Goal: Task Accomplishment & Management: Manage account settings

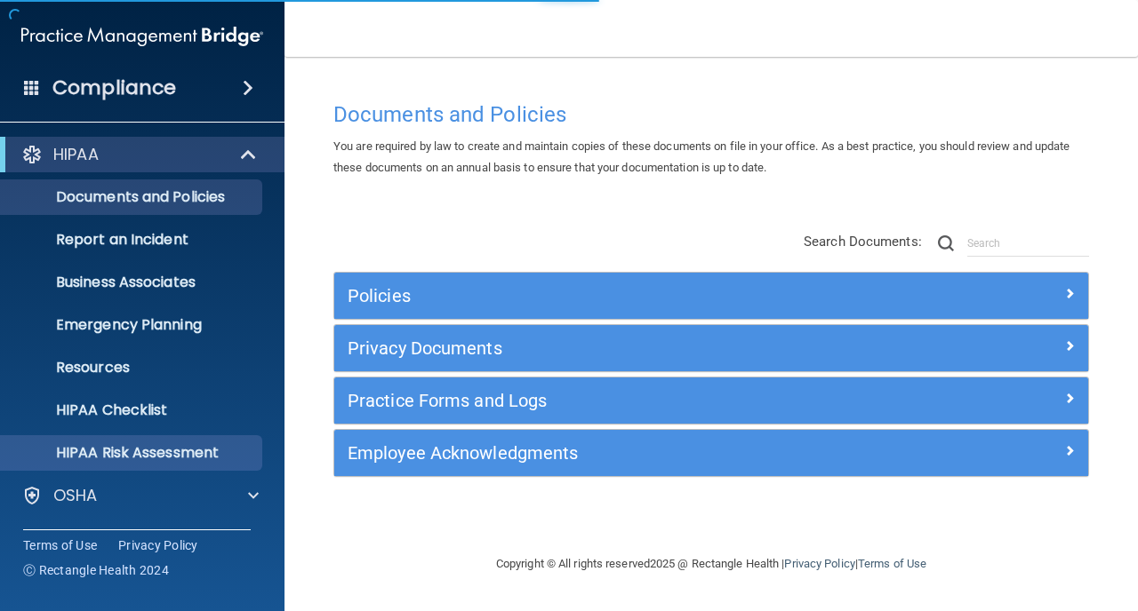
scroll to position [126, 0]
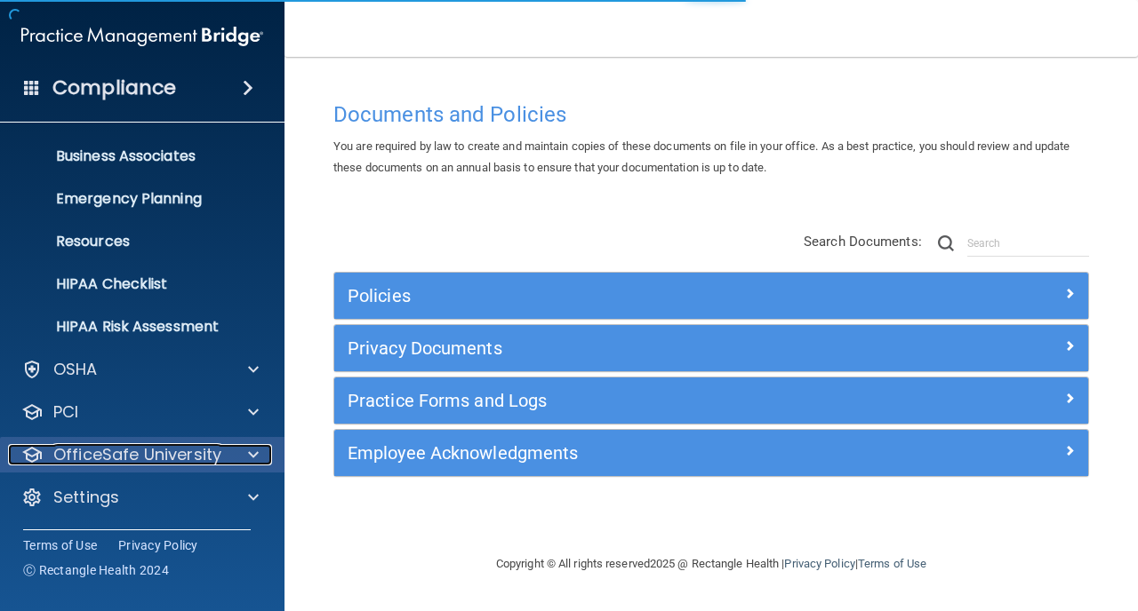
click at [75, 454] on p "OfficeSafe University" at bounding box center [137, 454] width 168 height 21
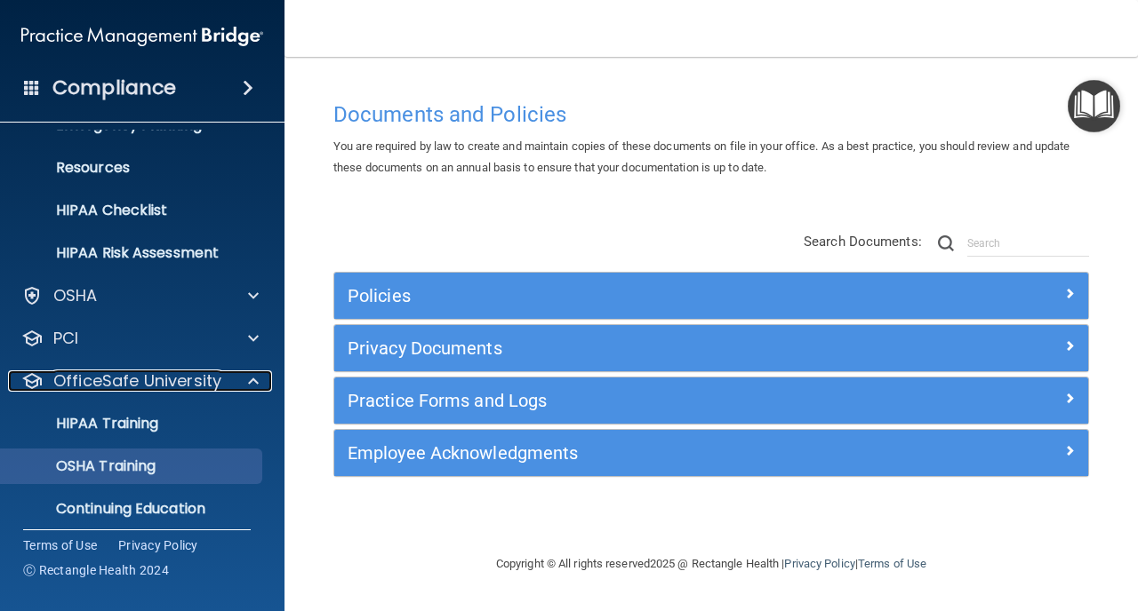
scroll to position [253, 0]
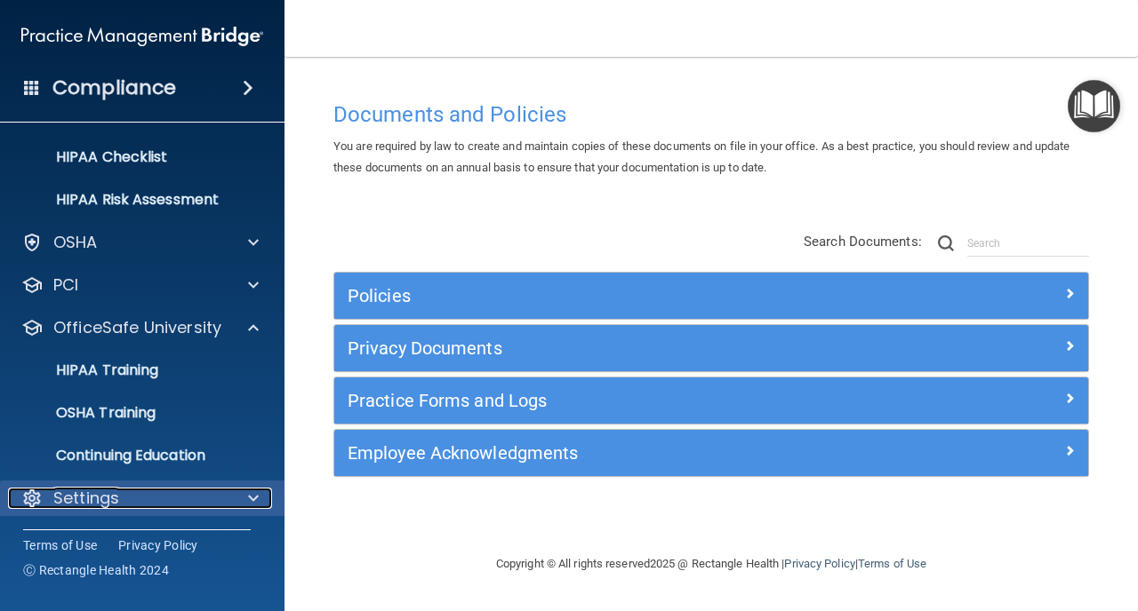
click at [78, 499] on p "Settings" at bounding box center [86, 498] width 66 height 21
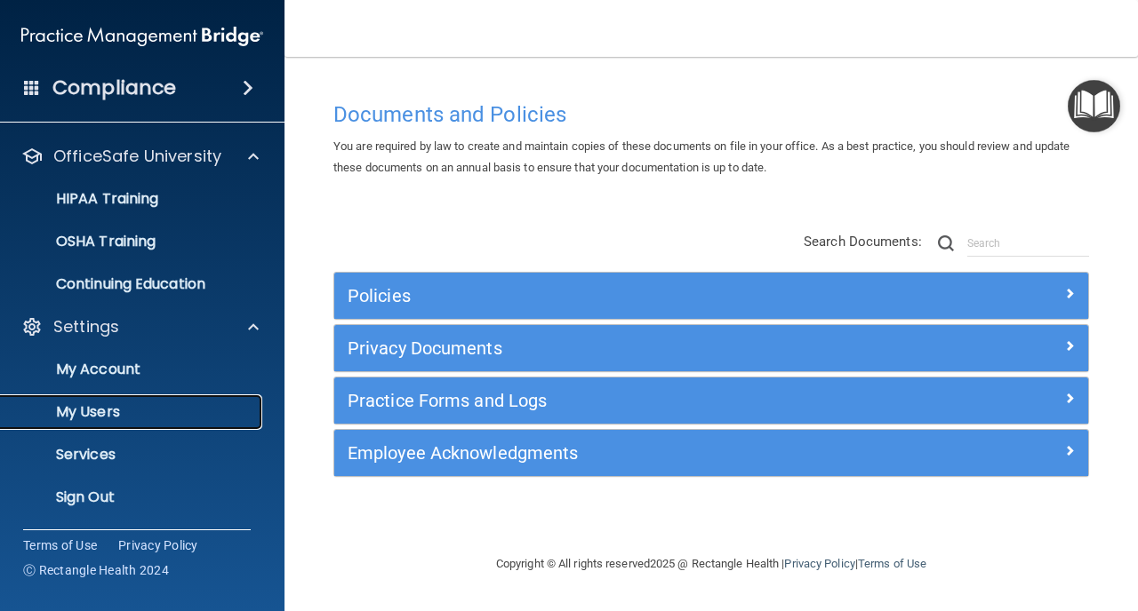
click at [70, 415] on p "My Users" at bounding box center [133, 412] width 243 height 18
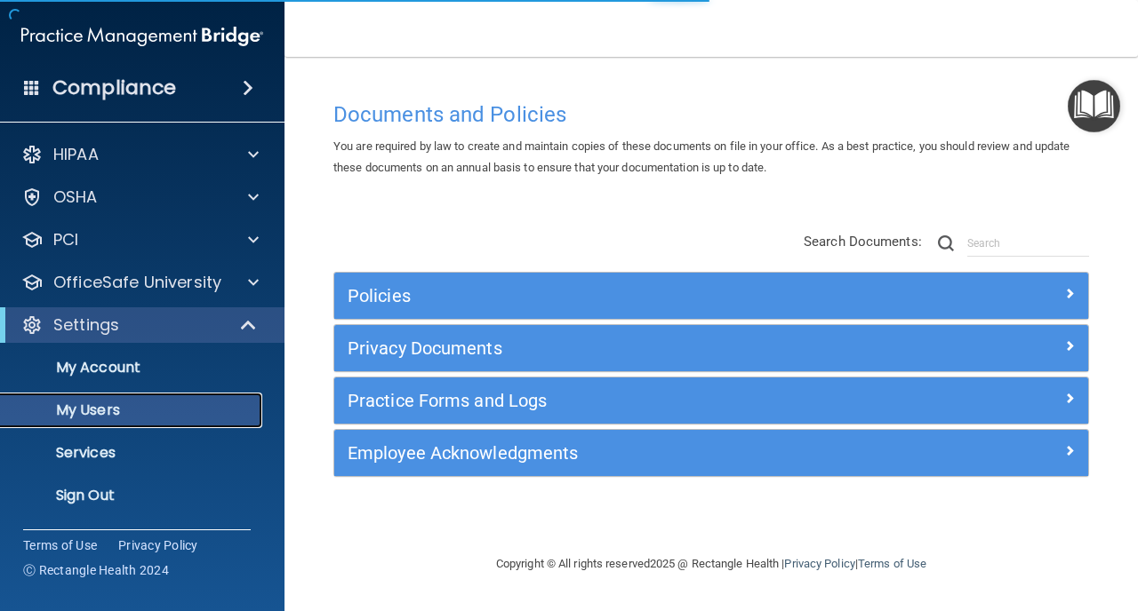
select select "20"
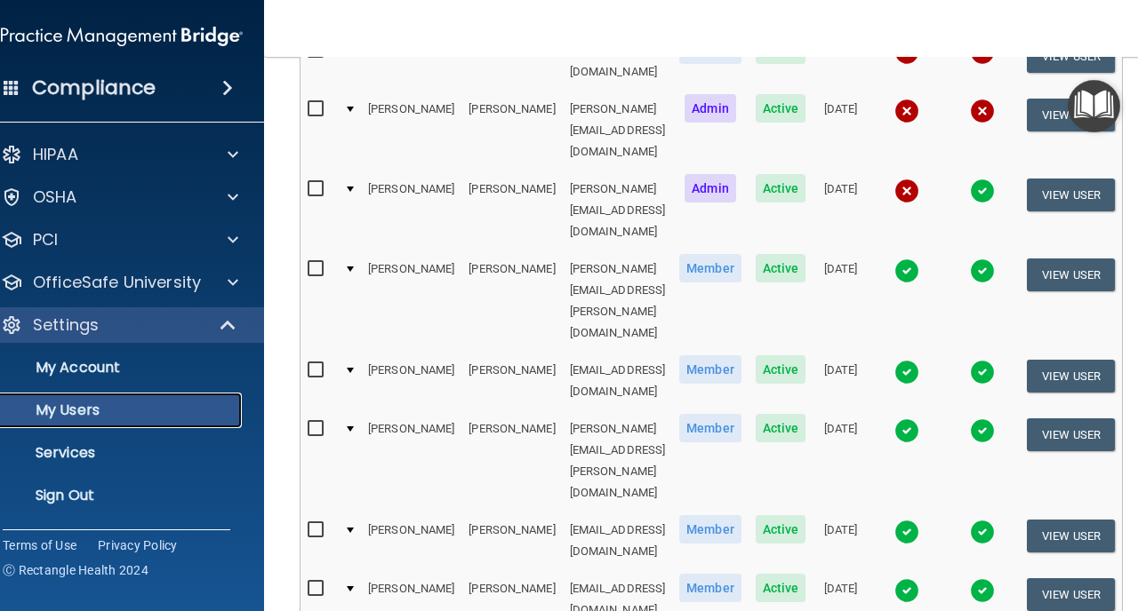
scroll to position [869, 0]
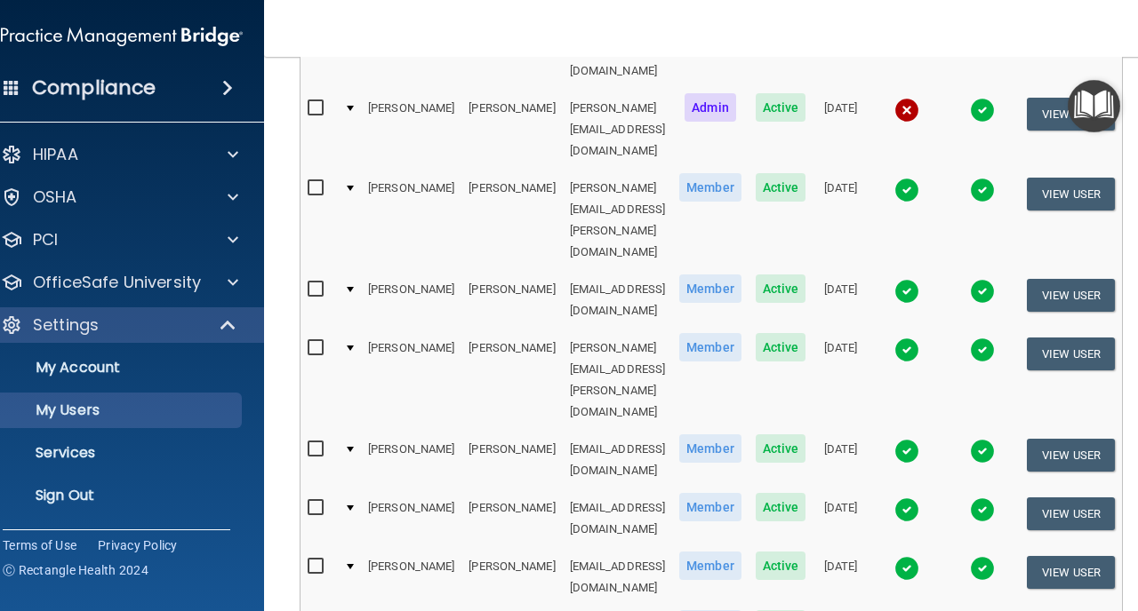
select select "20"
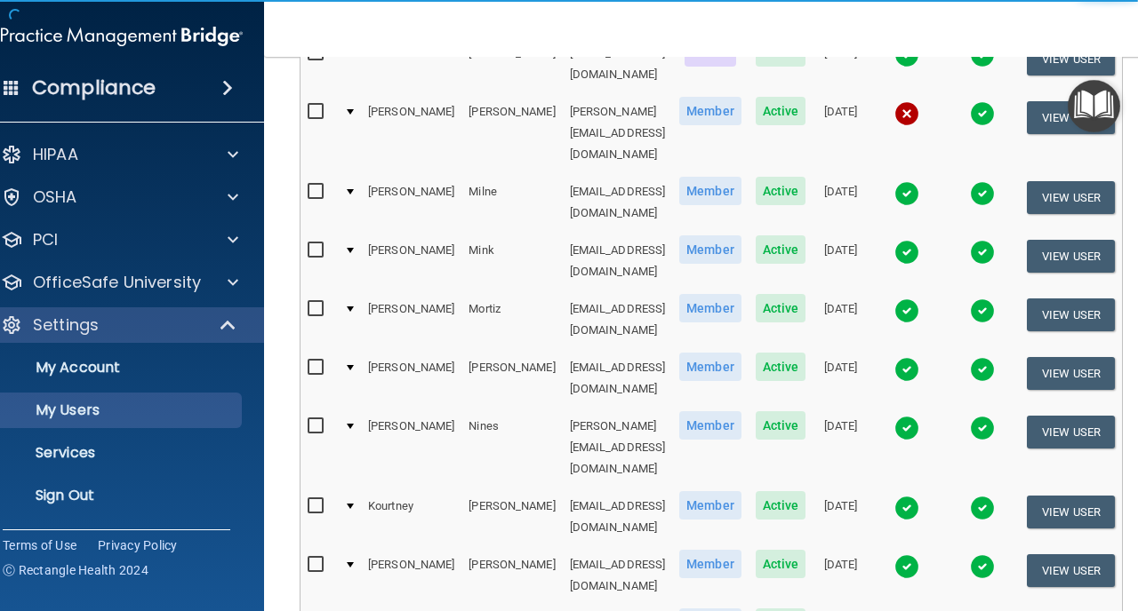
scroll to position [391, 0]
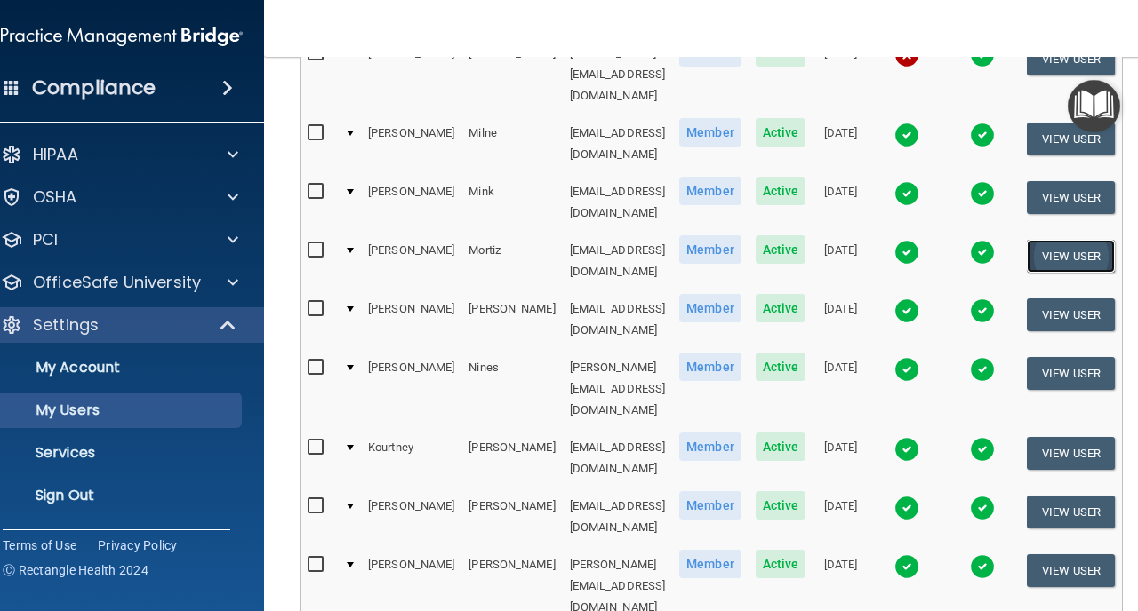
click at [1090, 240] on button "View User" at bounding box center [1070, 256] width 88 height 33
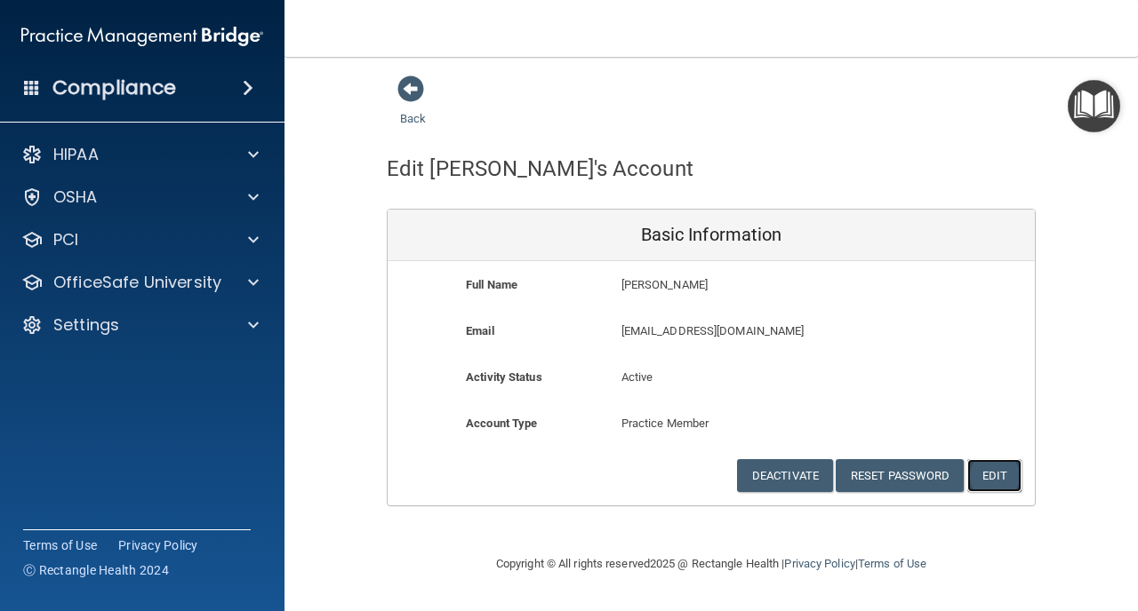
click at [986, 475] on button "Edit" at bounding box center [994, 475] width 54 height 33
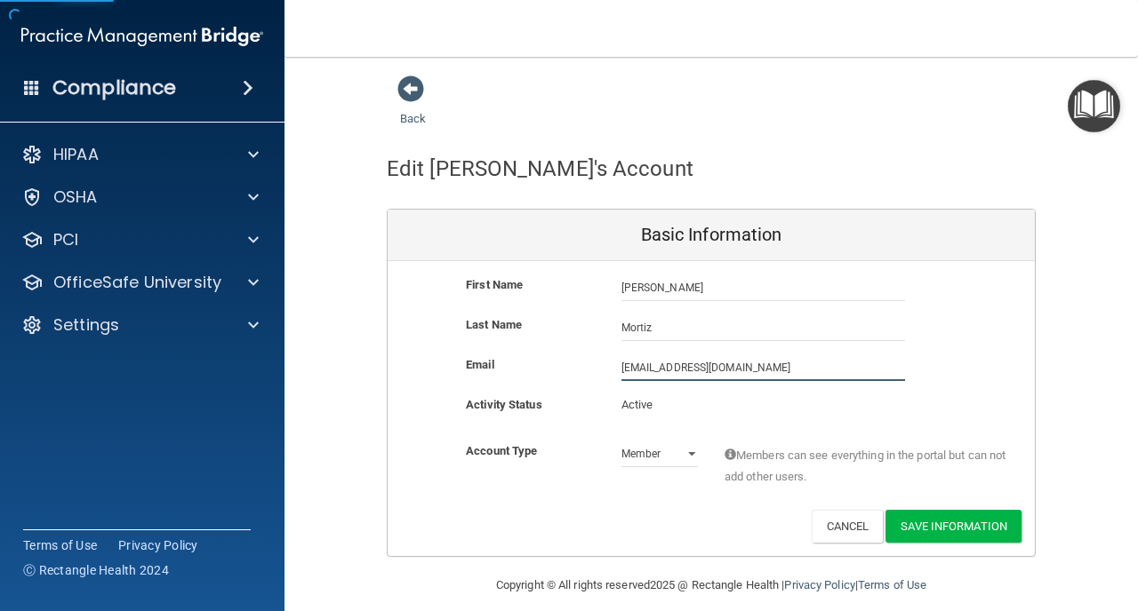
click at [660, 372] on input "[EMAIL_ADDRESS][DOMAIN_NAME]" at bounding box center [763, 368] width 284 height 27
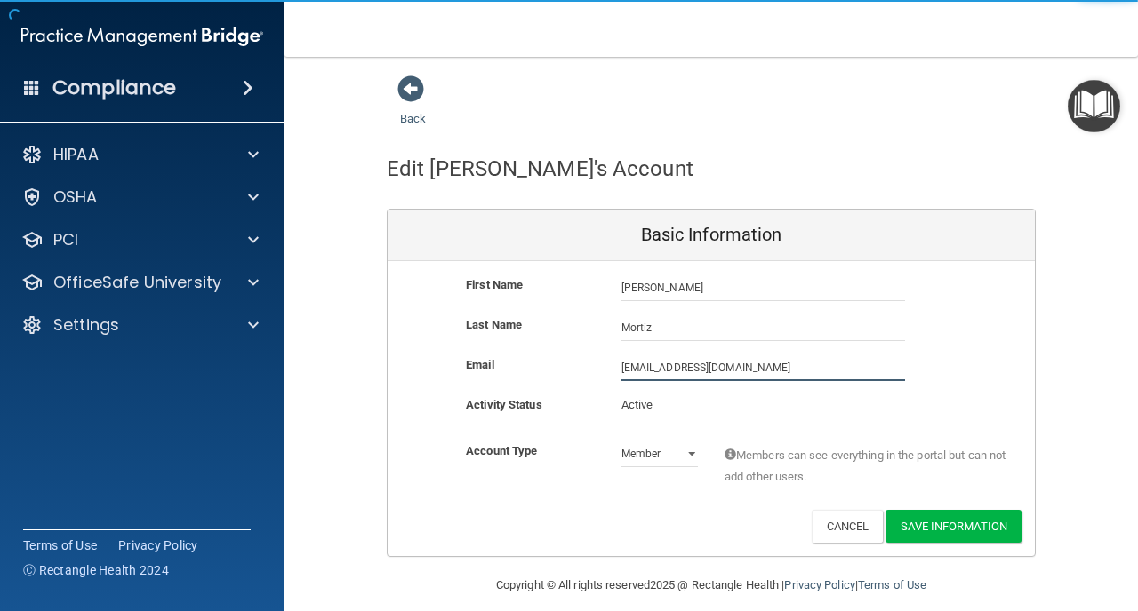
click at [660, 372] on input "[EMAIL_ADDRESS][DOMAIN_NAME]" at bounding box center [763, 368] width 284 height 27
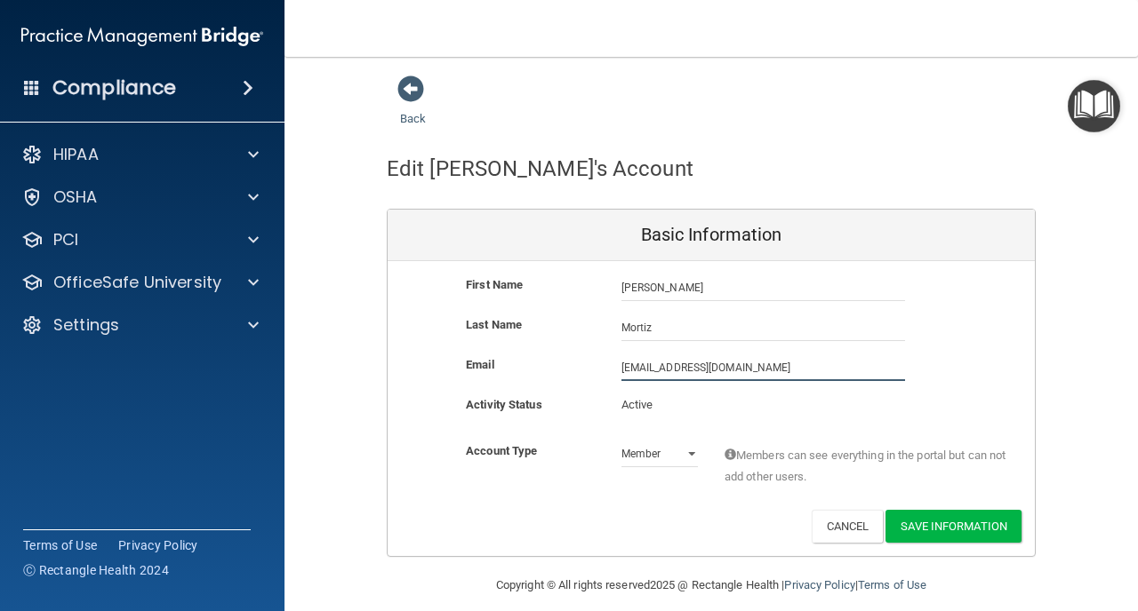
click at [660, 372] on input "[EMAIL_ADDRESS][DOMAIN_NAME]" at bounding box center [763, 368] width 284 height 27
type input "[PERSON_NAME][EMAIL_ADDRESS][DOMAIN_NAME]"
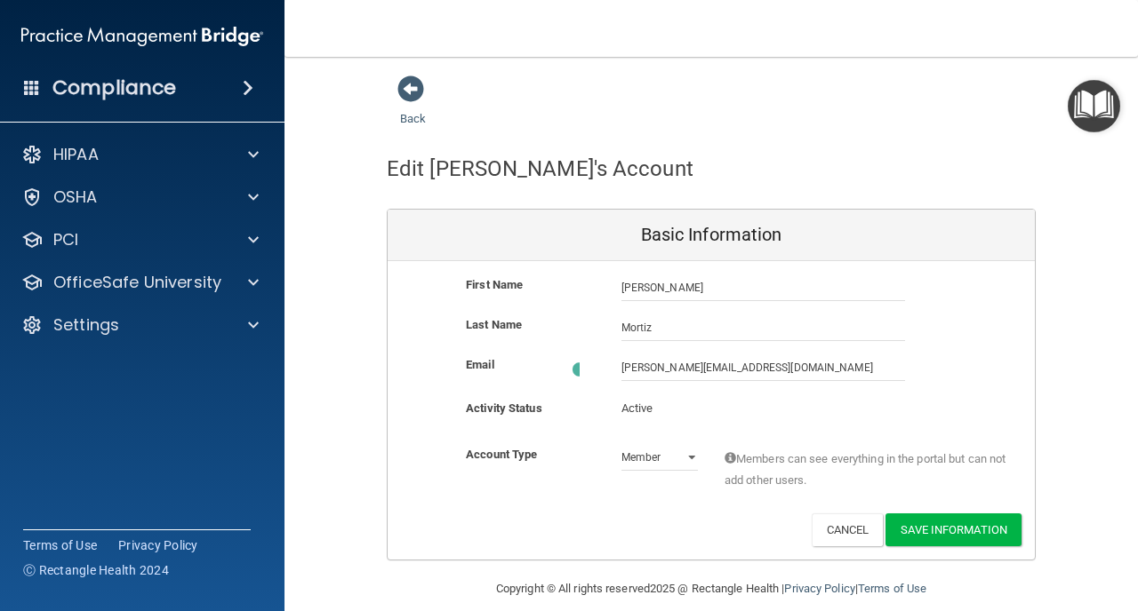
click at [647, 514] on div "Deactivate Reset Password Edit Cancel Save Information" at bounding box center [710, 530] width 647 height 33
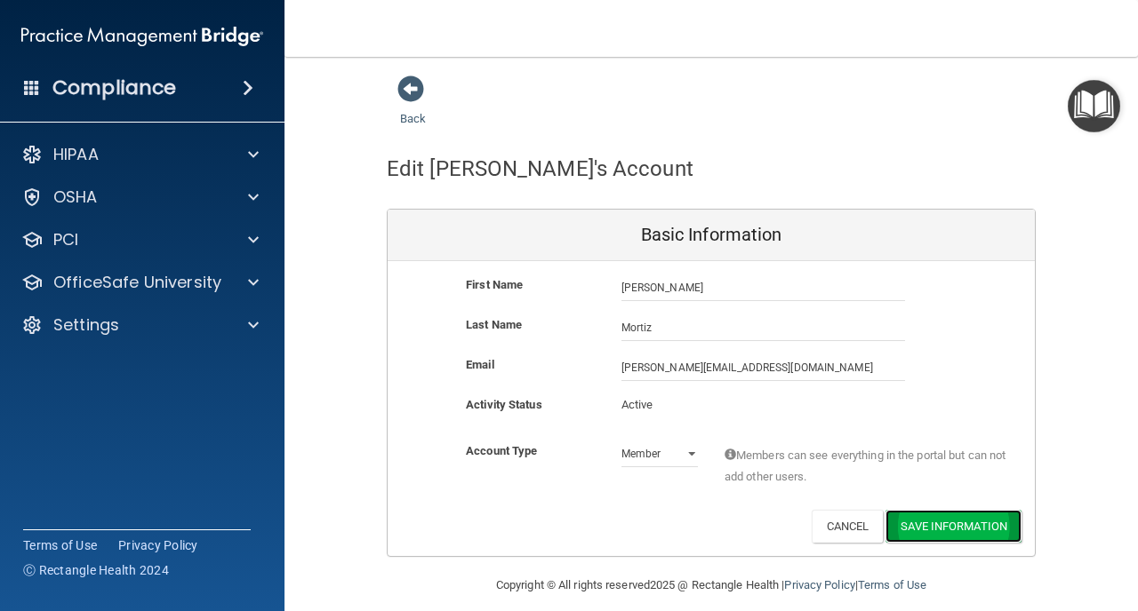
click at [949, 526] on button "Save Information" at bounding box center [953, 526] width 136 height 33
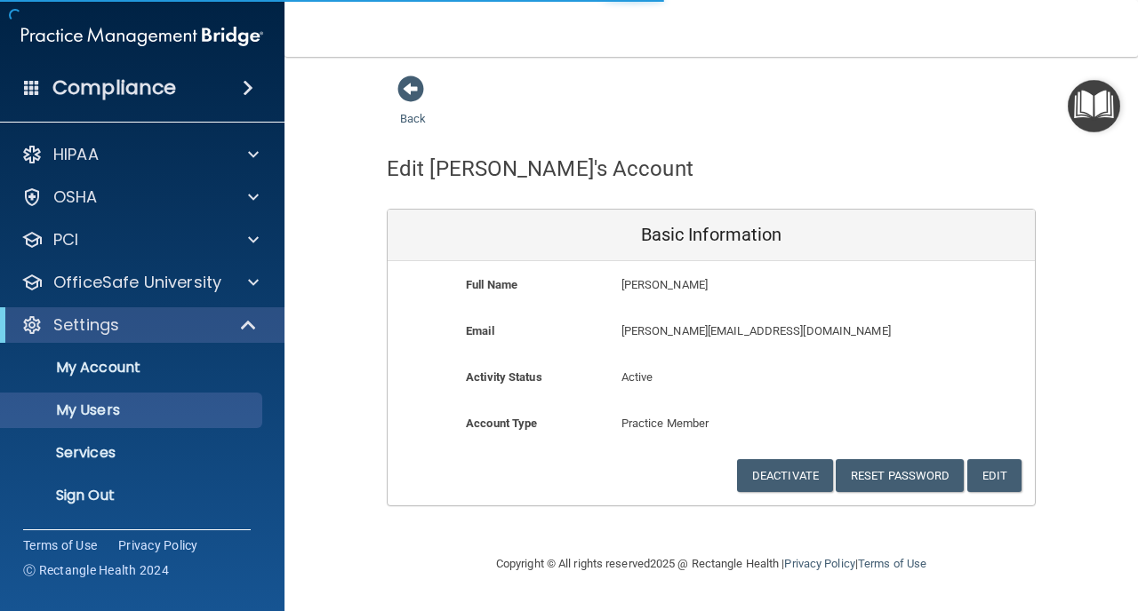
select select "20"
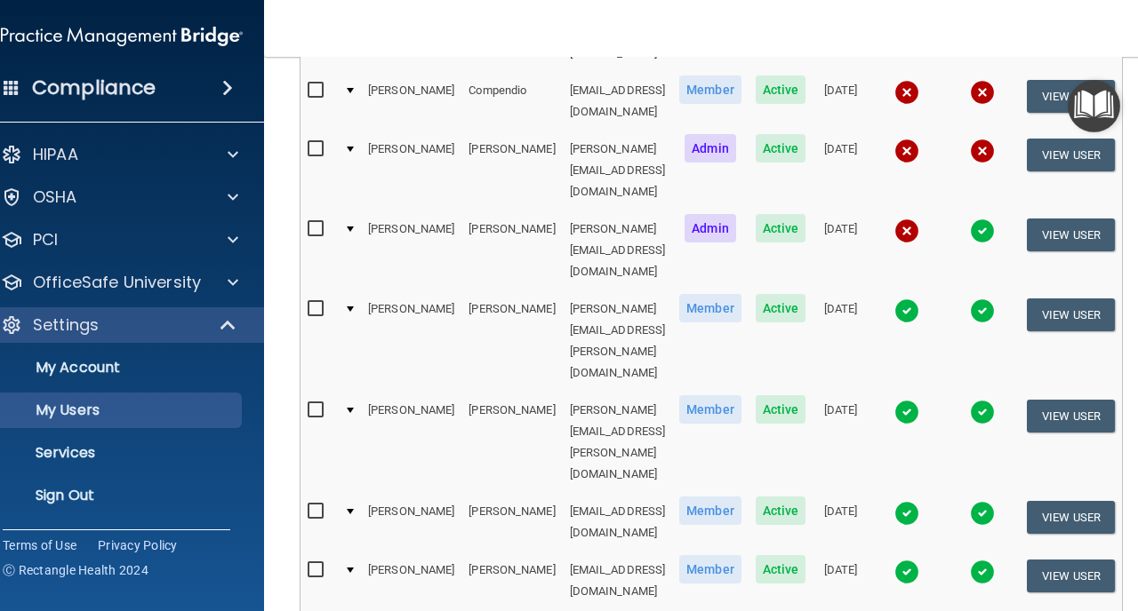
scroll to position [857, 0]
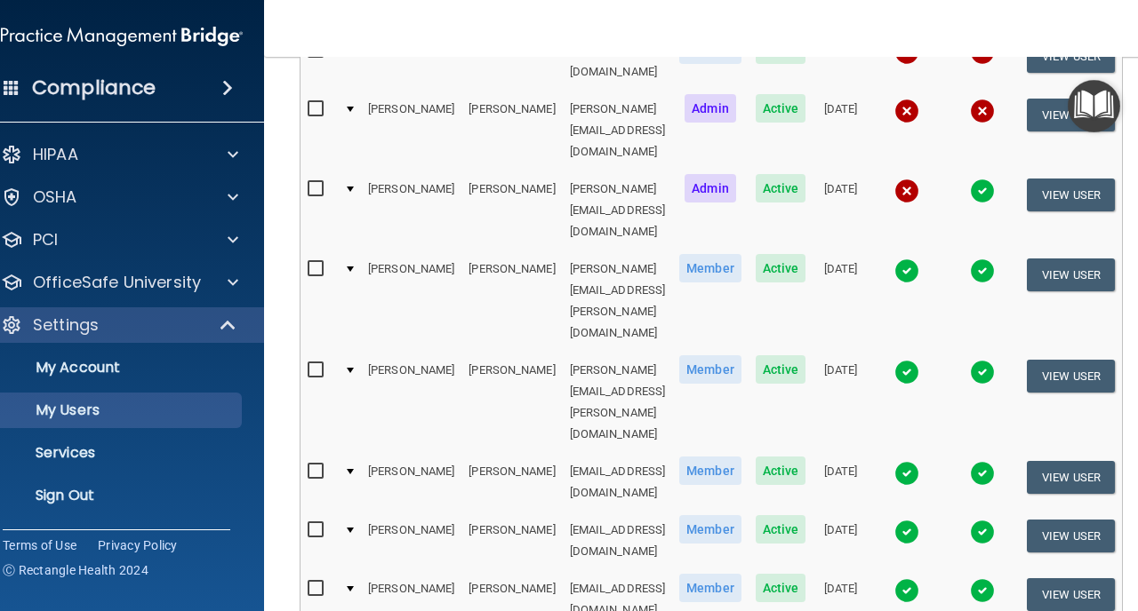
select select "20"
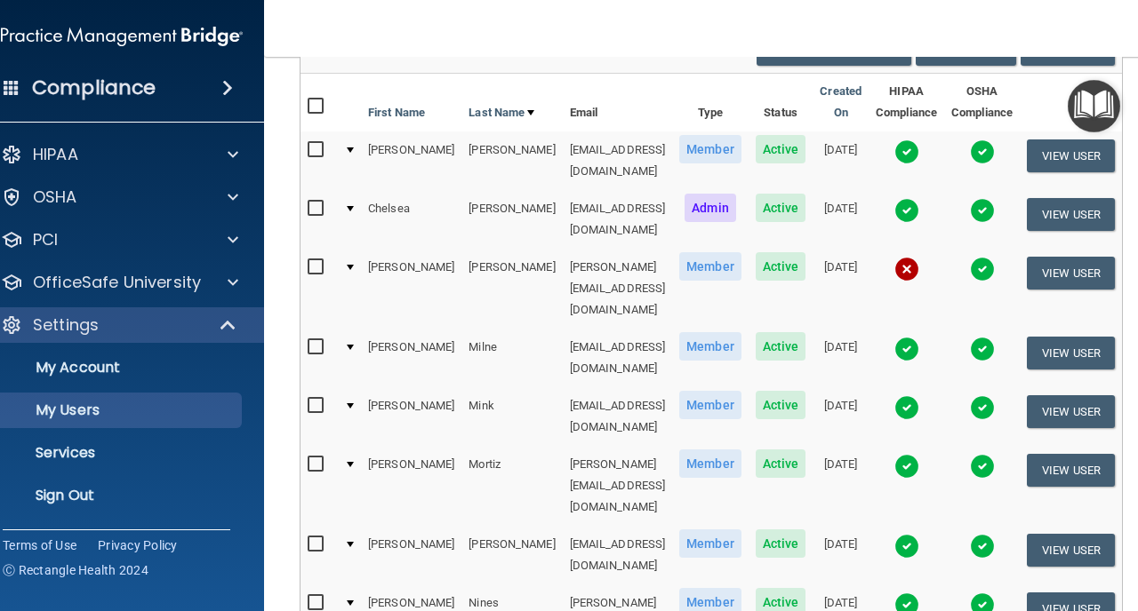
scroll to position [180, 0]
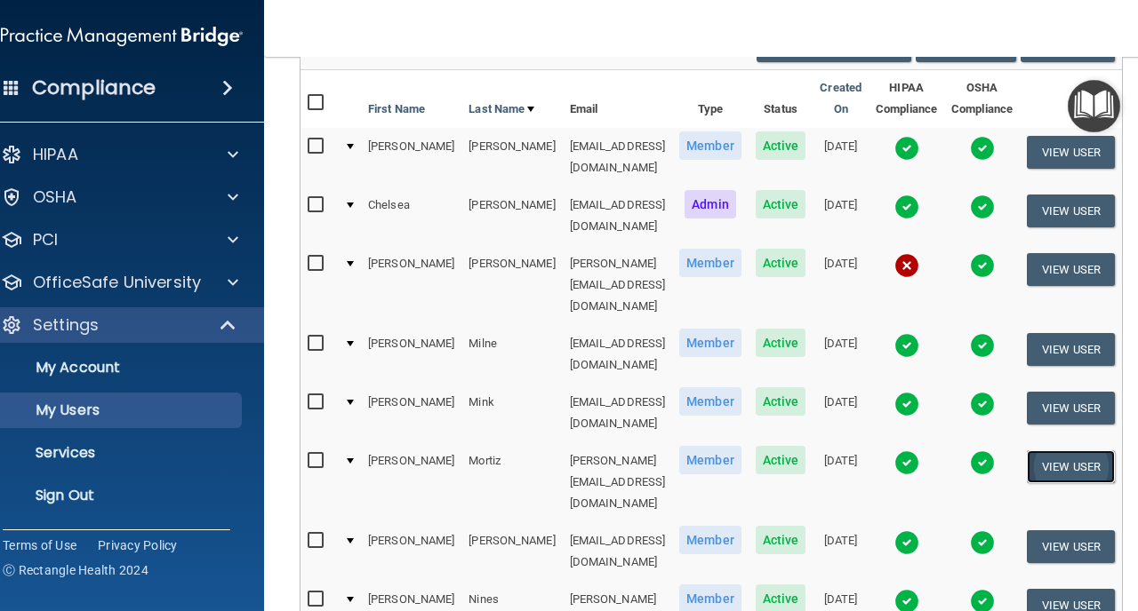
click at [1106, 451] on button "View User" at bounding box center [1070, 467] width 88 height 33
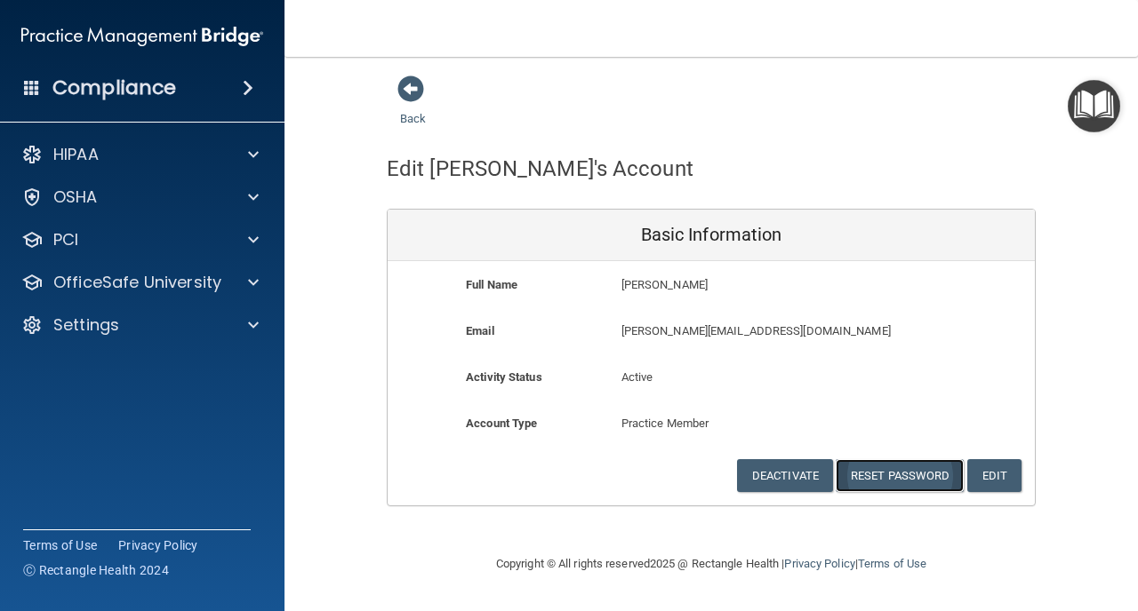
click at [916, 481] on button "Reset Password" at bounding box center [899, 475] width 128 height 33
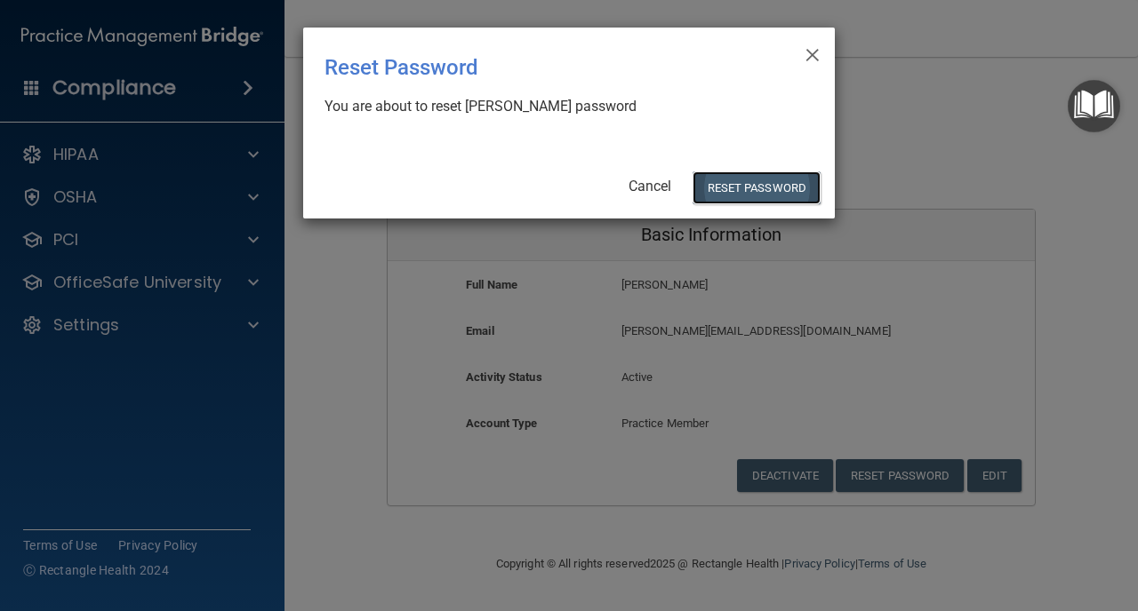
click at [752, 184] on button "Reset Password" at bounding box center [756, 188] width 128 height 33
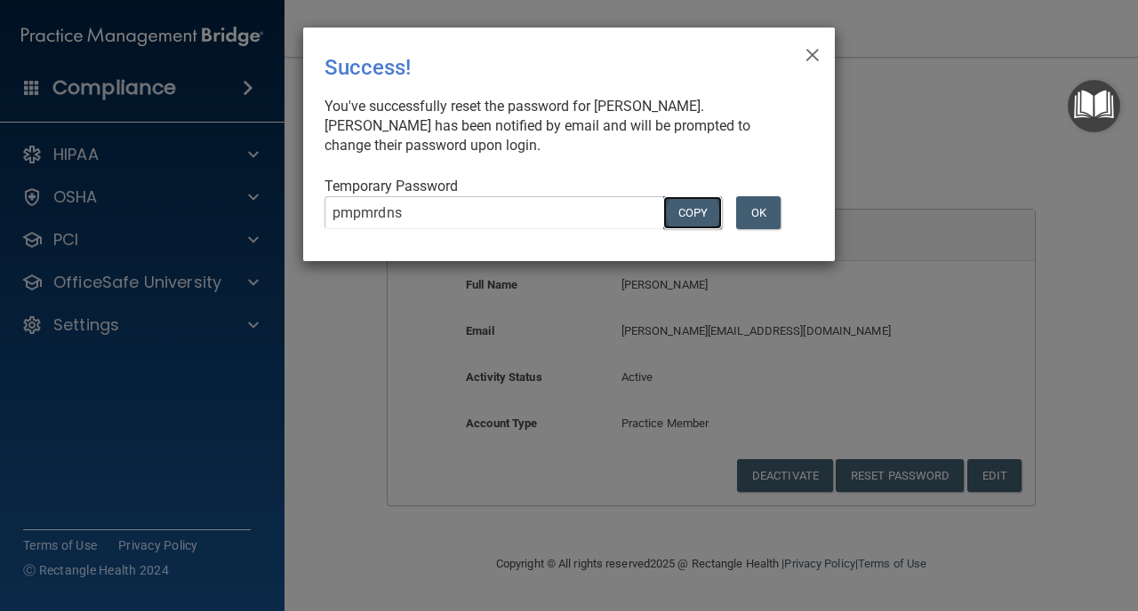
click at [691, 218] on button "COPY" at bounding box center [692, 212] width 59 height 33
click at [758, 213] on button "OK" at bounding box center [758, 212] width 44 height 33
